Goal: Task Accomplishment & Management: Use online tool/utility

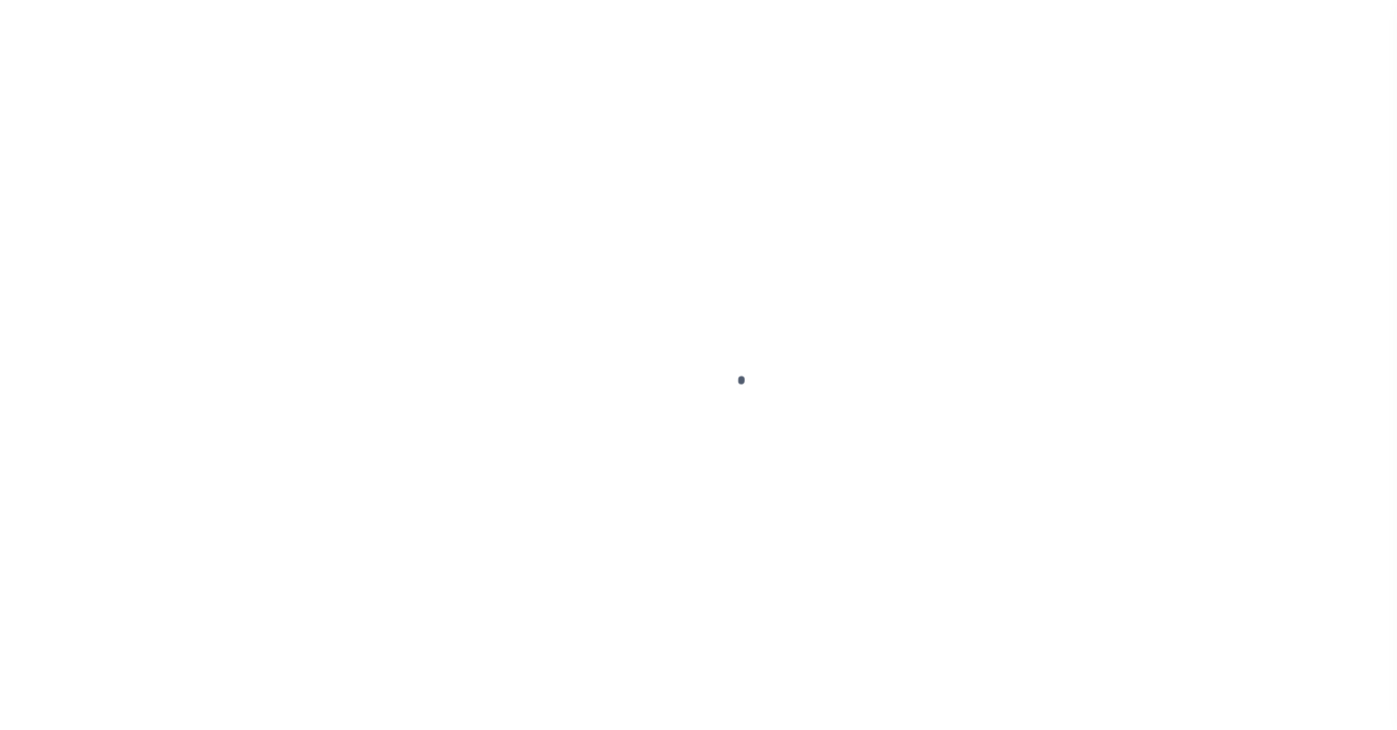
select select
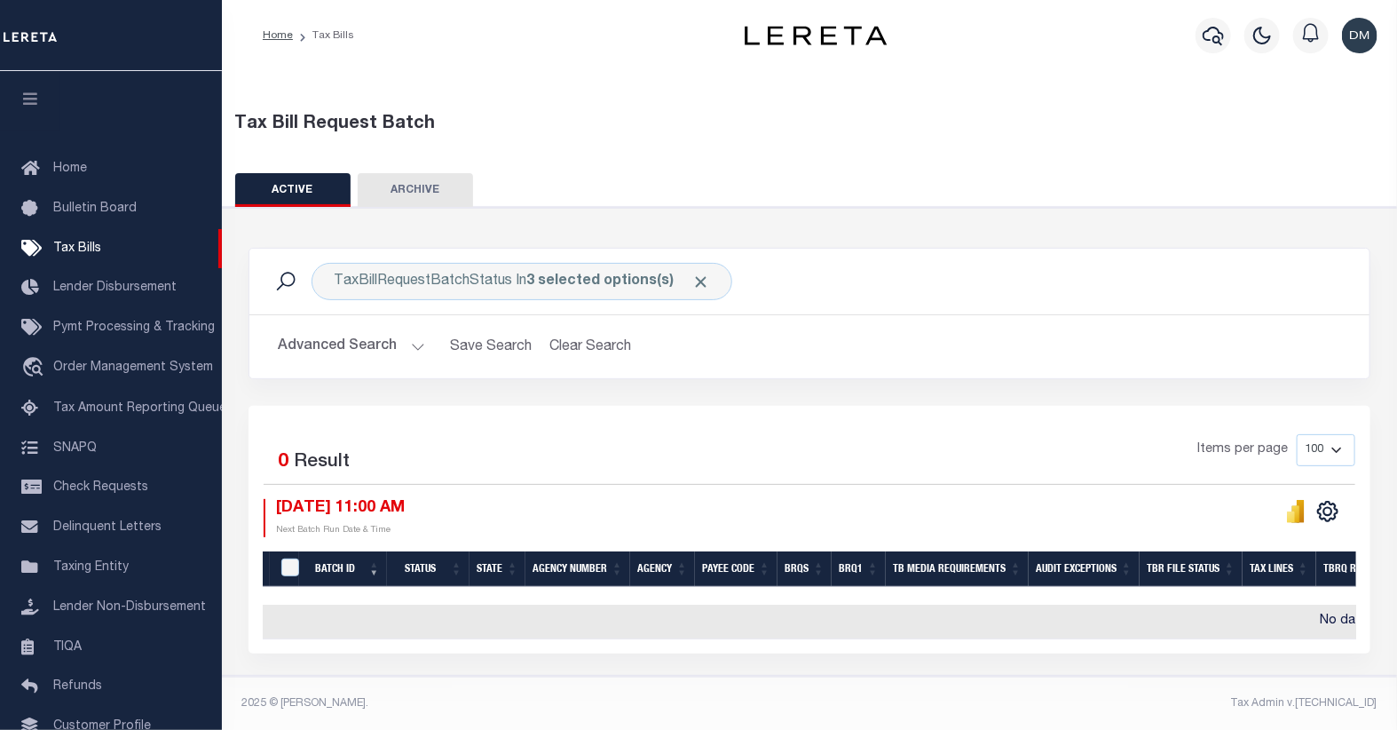
click at [367, 349] on button "Advanced Search" at bounding box center [351, 346] width 147 height 35
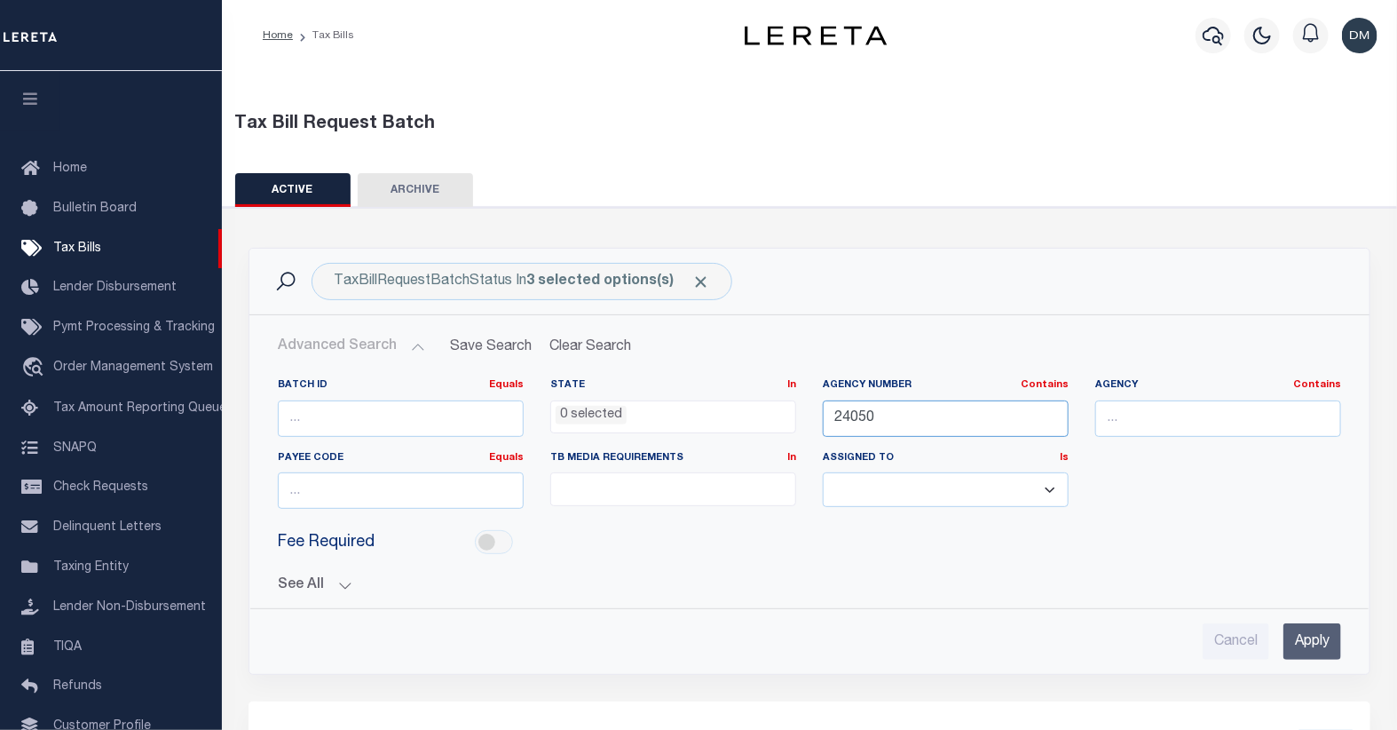
click at [941, 421] on input "24050" at bounding box center [946, 418] width 246 height 36
type input "2"
type input "30013"
click at [1321, 644] on input "Apply" at bounding box center [1313, 641] width 58 height 36
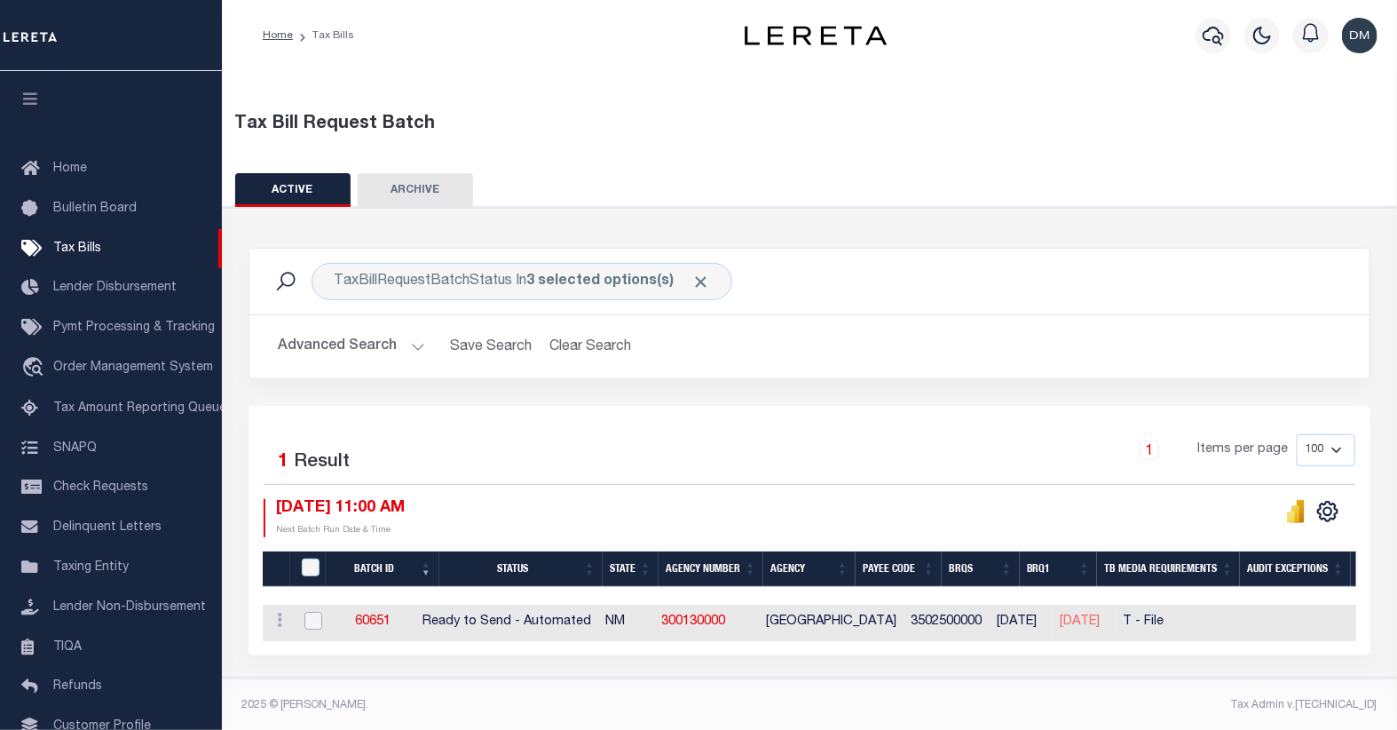
click at [311, 622] on input "checkbox" at bounding box center [313, 621] width 18 height 18
checkbox input "true"
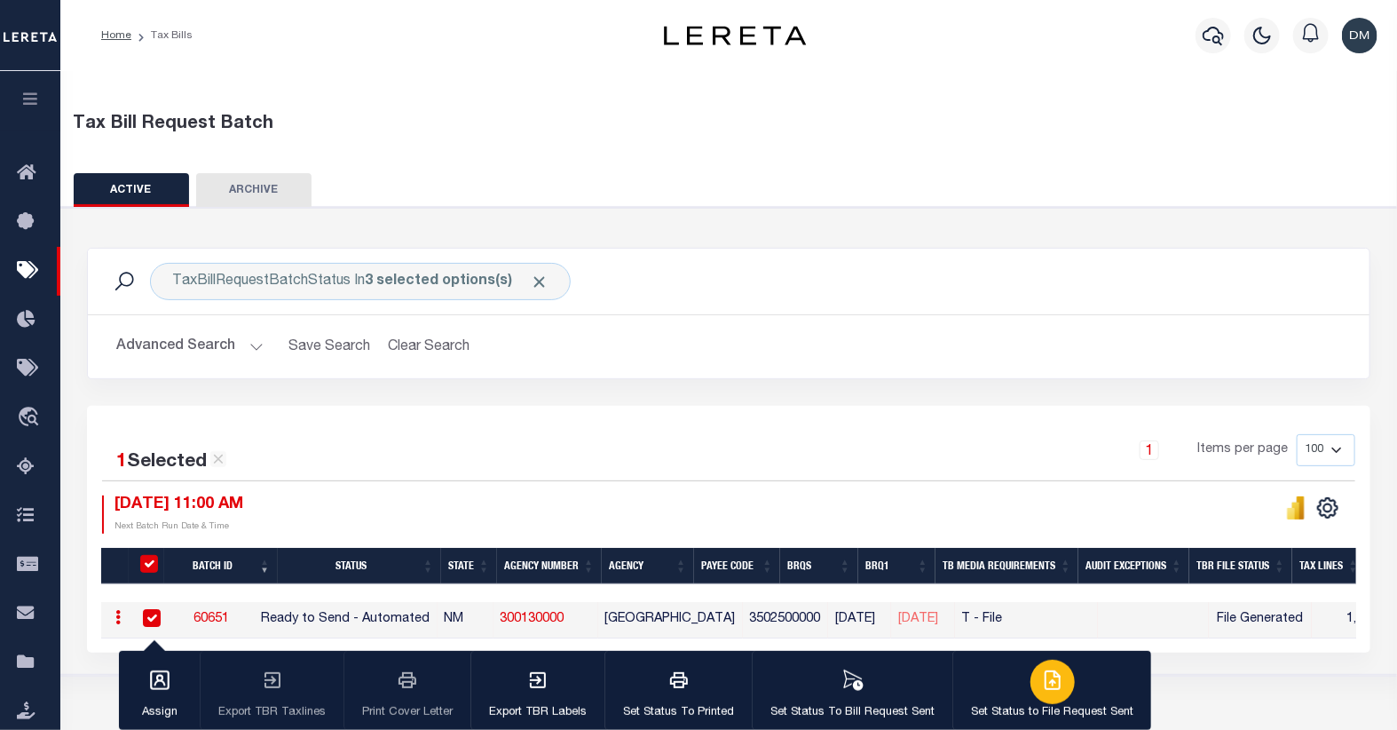
click at [1042, 686] on icon "button" at bounding box center [1052, 679] width 21 height 21
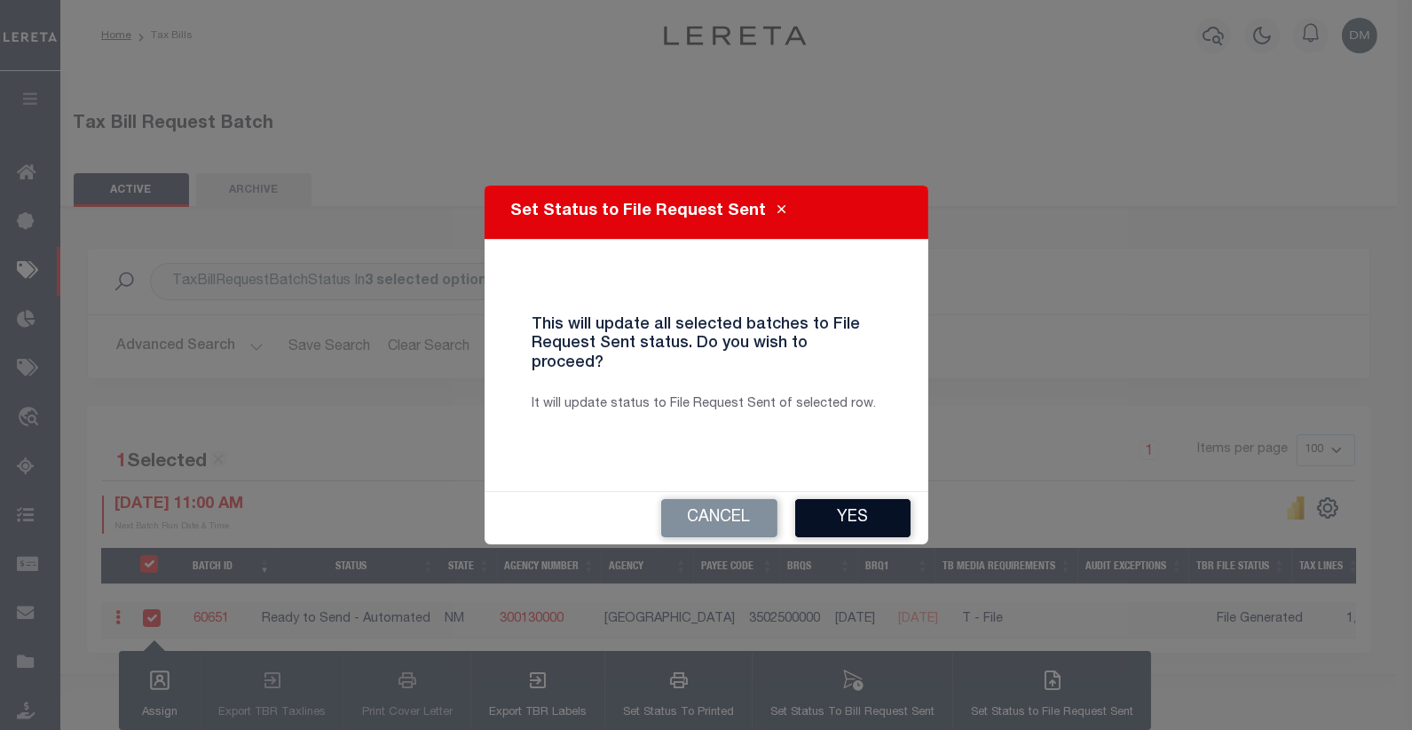
click at [859, 499] on button "Yes" at bounding box center [852, 518] width 115 height 38
